Goal: Use online tool/utility: Utilize a website feature to perform a specific function

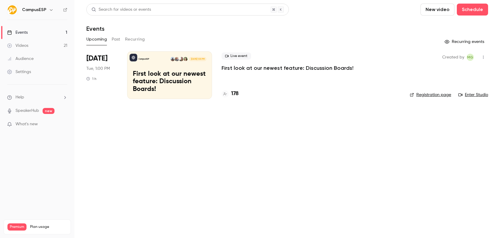
click at [41, 11] on h6 "CampusESP" at bounding box center [34, 10] width 24 height 6
click at [49, 10] on icon "button" at bounding box center [51, 9] width 5 height 5
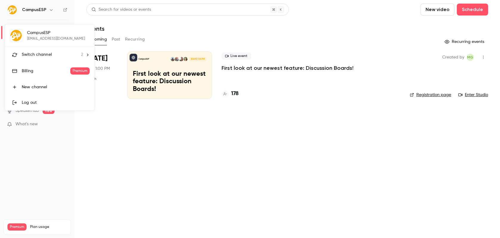
click at [48, 10] on div at bounding box center [250, 119] width 500 height 238
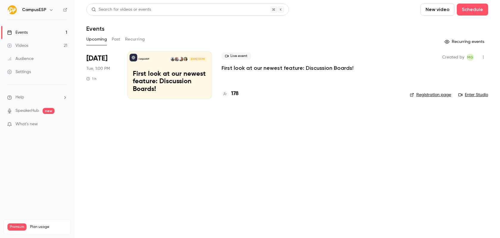
click at [50, 10] on icon "button" at bounding box center [51, 9] width 3 height 1
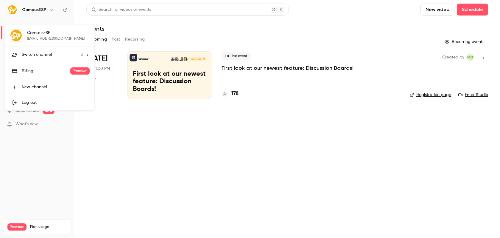
click at [62, 49] on li "Switch channel 2" at bounding box center [49, 55] width 89 height 16
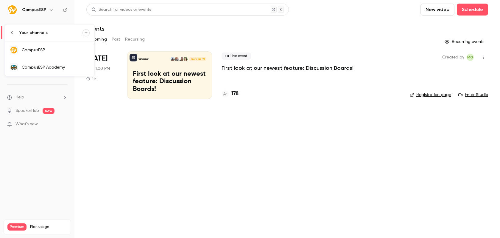
click at [38, 64] on div "CampusESP Academy" at bounding box center [56, 67] width 68 height 6
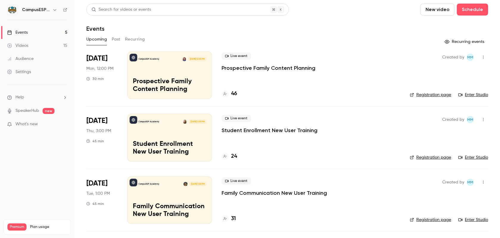
click at [174, 83] on p "Prospective Family Content Planning" at bounding box center [170, 85] width 74 height 15
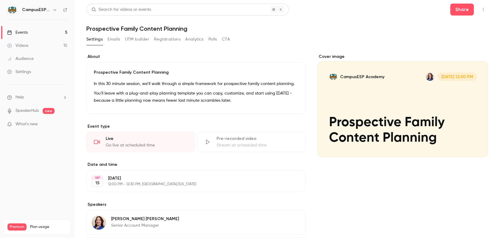
click at [161, 147] on div "Go live at scheduled time" at bounding box center [147, 145] width 82 height 6
click at [144, 142] on div "Go live at scheduled time" at bounding box center [147, 145] width 82 height 6
click at [161, 141] on div "Live" at bounding box center [147, 139] width 82 height 6
click at [162, 142] on div "Go live at scheduled time" at bounding box center [147, 145] width 82 height 6
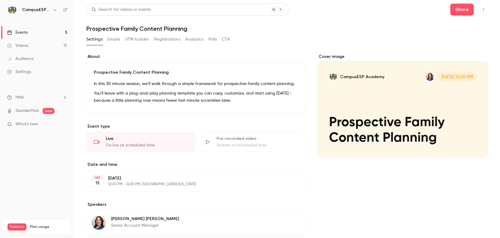
click at [193, 187] on div "[DATE] [DATE] 12:00 PM - 12:30 PM, [GEOGRAPHIC_DATA]/[US_STATE] Edit" at bounding box center [195, 181] width 219 height 22
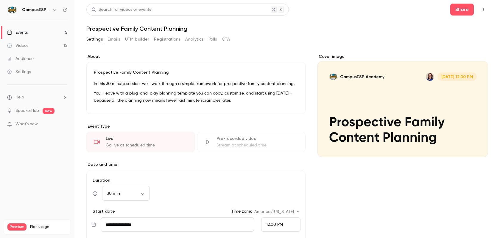
click at [135, 137] on div "Live" at bounding box center [147, 139] width 82 height 6
click at [481, 10] on icon "button" at bounding box center [483, 9] width 5 height 4
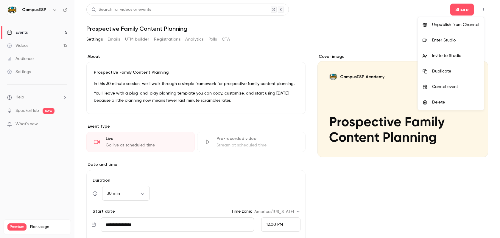
click at [434, 43] on div "Enter Studio" at bounding box center [455, 40] width 47 height 6
